Goal: Information Seeking & Learning: Check status

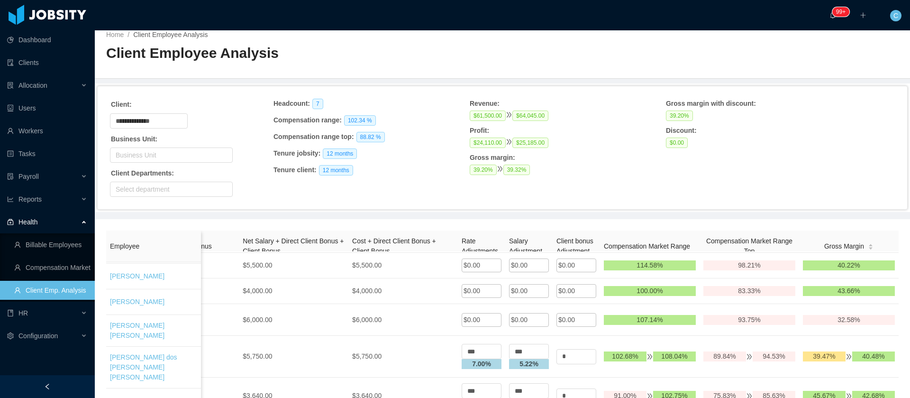
scroll to position [26, 1078]
click at [30, 87] on span "Allocation" at bounding box center [32, 86] width 29 height 8
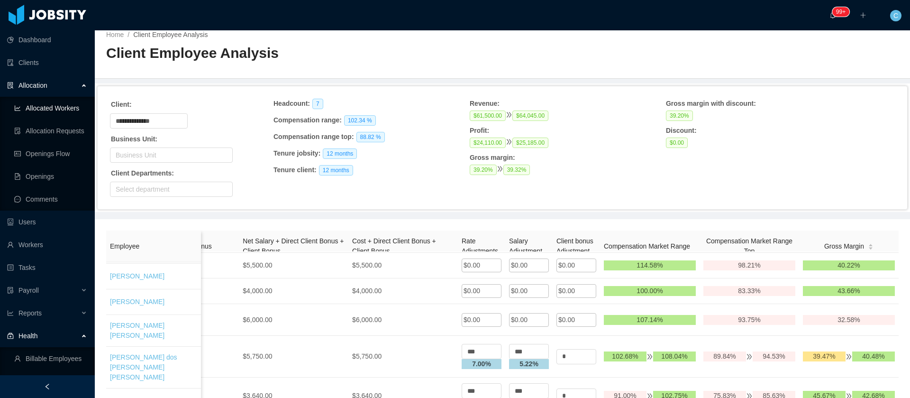
click at [55, 106] on link "Allocated Workers" at bounding box center [50, 108] width 73 height 19
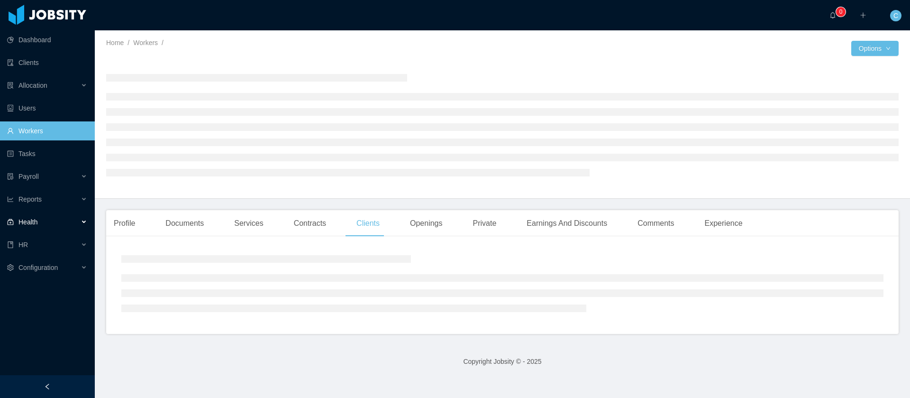
drag, startPoint x: 36, startPoint y: 223, endPoint x: 38, endPoint y: 230, distance: 7.5
click at [36, 223] on span "Health" at bounding box center [27, 222] width 19 height 8
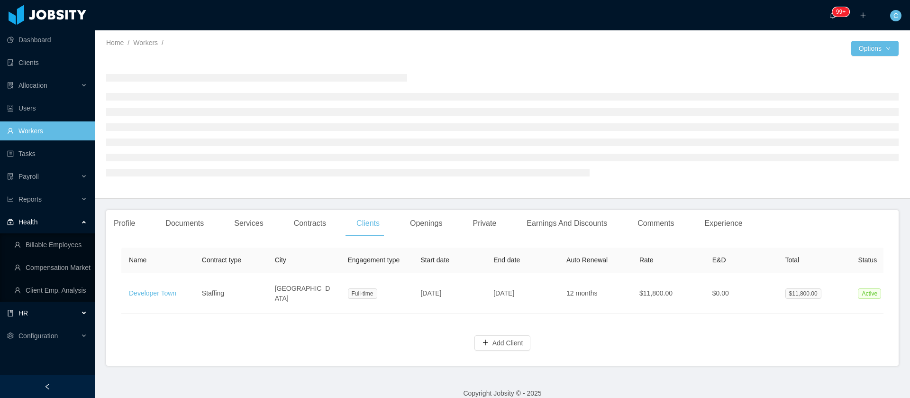
click at [37, 307] on div "HR" at bounding box center [47, 312] width 95 height 19
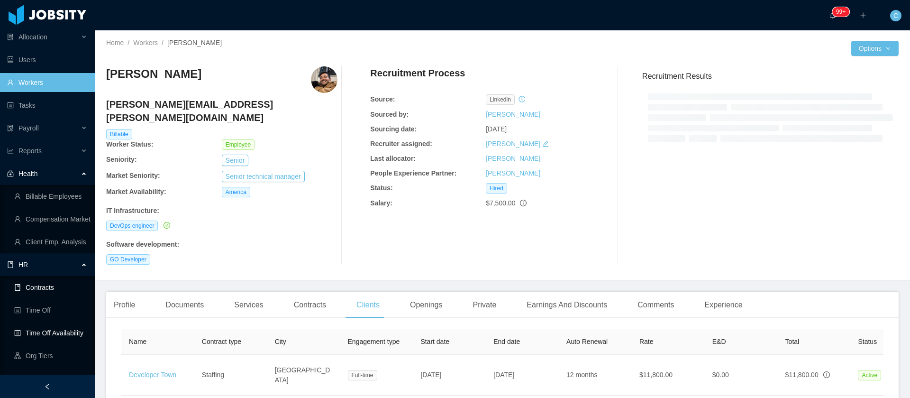
scroll to position [71, 0]
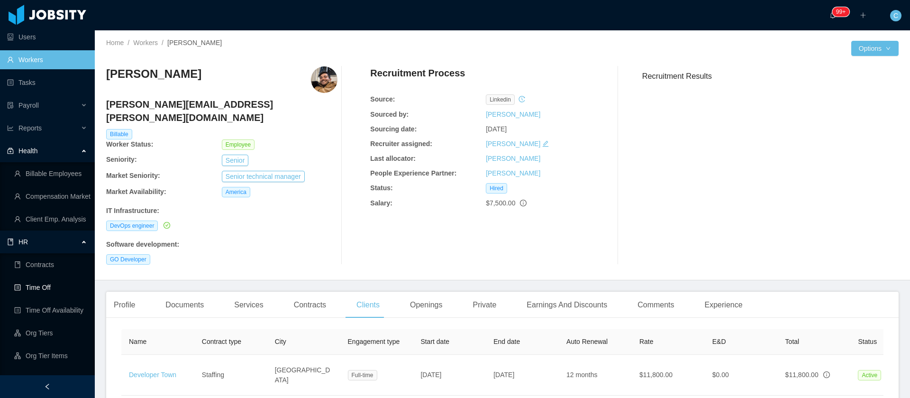
click at [40, 289] on link "Time Off" at bounding box center [50, 287] width 73 height 19
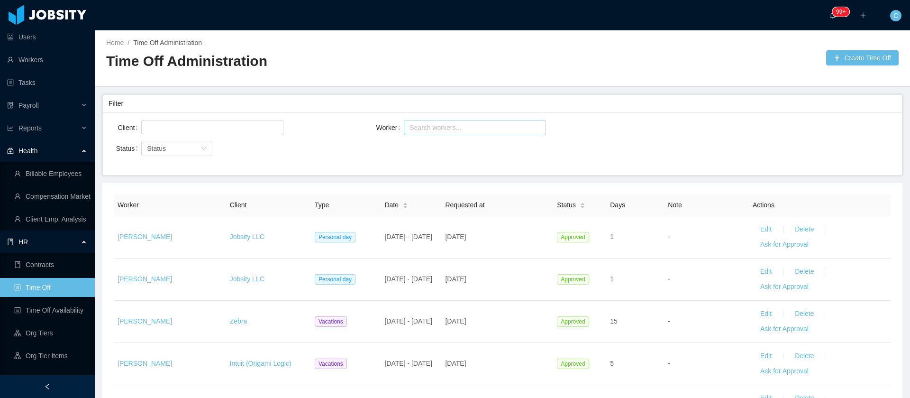
click at [417, 133] on div "Search workers..." at bounding box center [471, 127] width 129 height 14
type input "**********"
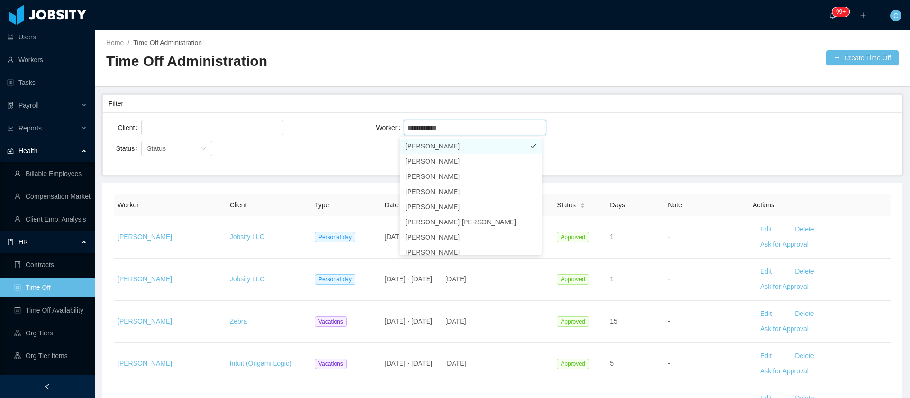
click at [445, 146] on li "[PERSON_NAME]" at bounding box center [471, 145] width 142 height 15
click at [61, 302] on link "Time Off Availability" at bounding box center [50, 310] width 73 height 19
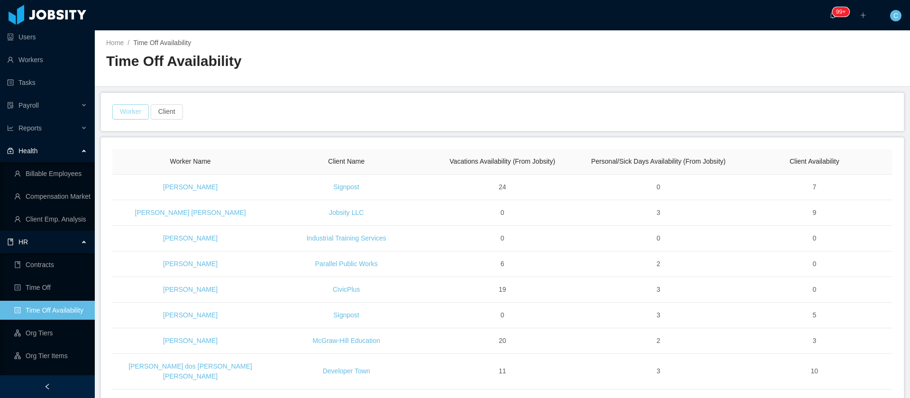
click at [130, 117] on button "Worker" at bounding box center [130, 111] width 37 height 15
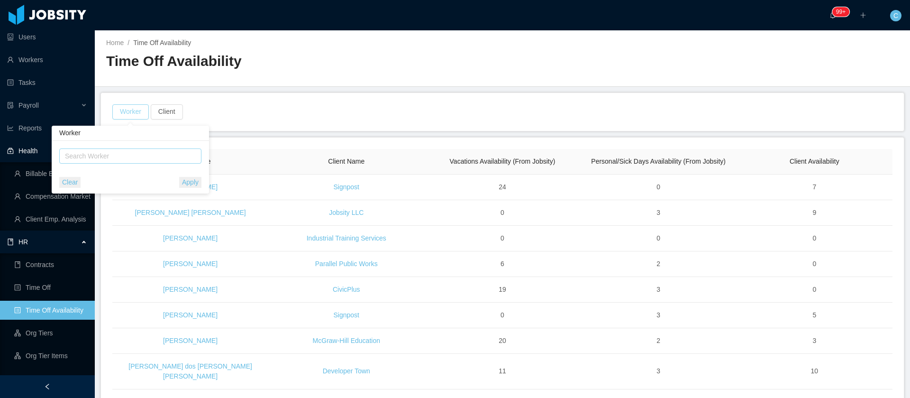
click at [128, 160] on div "Search Worker" at bounding box center [126, 155] width 122 height 9
type input "******"
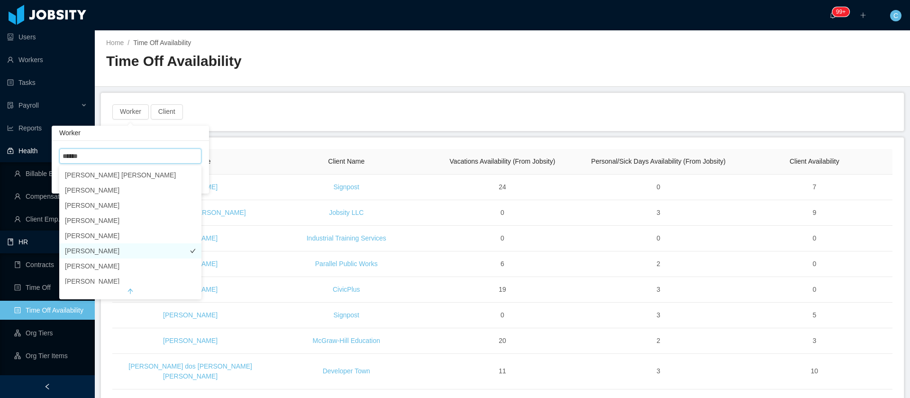
click at [113, 248] on li "[PERSON_NAME]" at bounding box center [130, 250] width 142 height 15
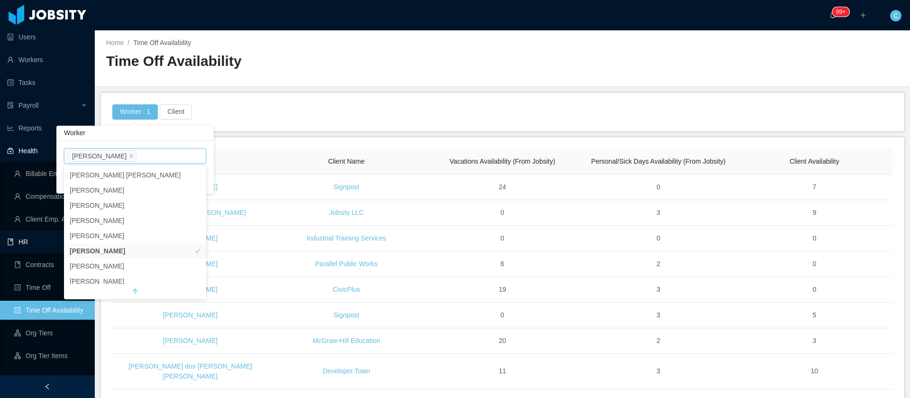
click at [366, 102] on div "Worker · 1 Client" at bounding box center [502, 112] width 803 height 38
